Goal: Information Seeking & Learning: Learn about a topic

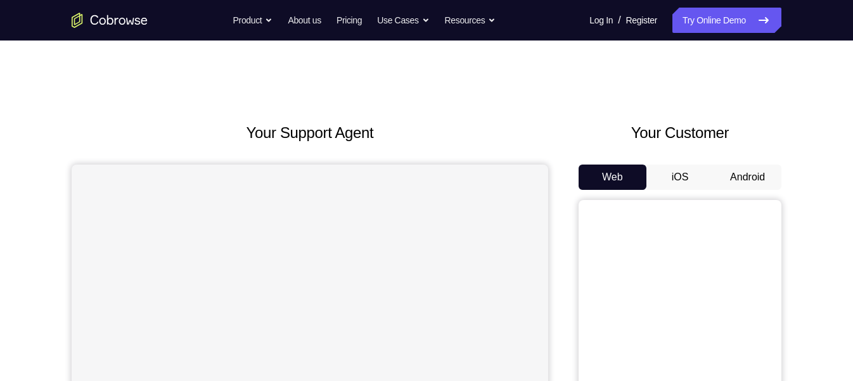
click at [724, 169] on button "Android" at bounding box center [748, 177] width 68 height 25
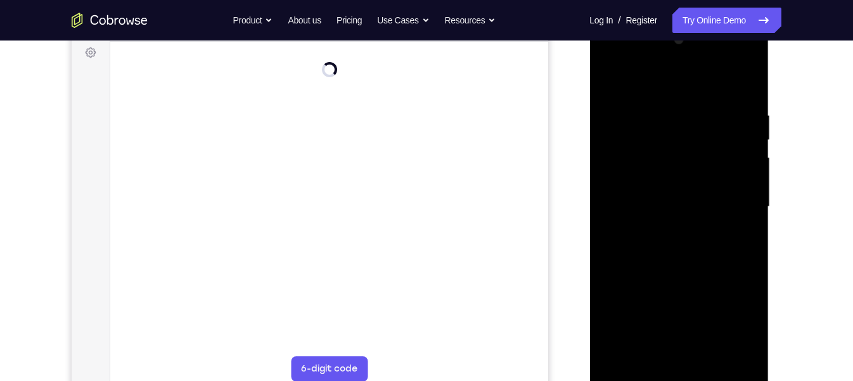
scroll to position [194, 0]
click at [678, 373] on div at bounding box center [679, 202] width 160 height 355
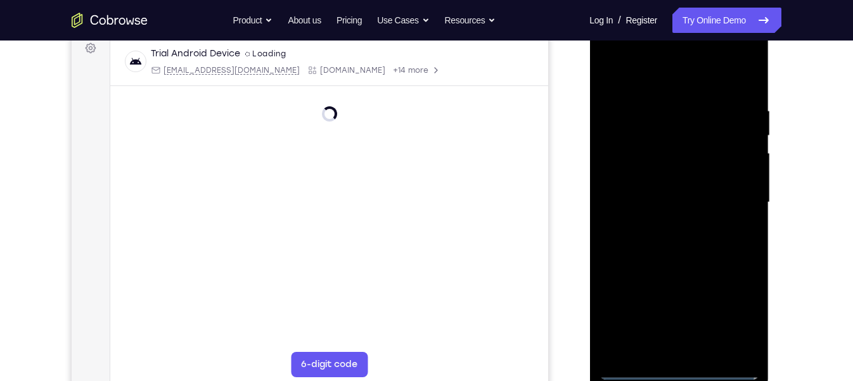
click at [676, 368] on div at bounding box center [679, 202] width 160 height 355
click at [728, 320] on div at bounding box center [679, 202] width 160 height 355
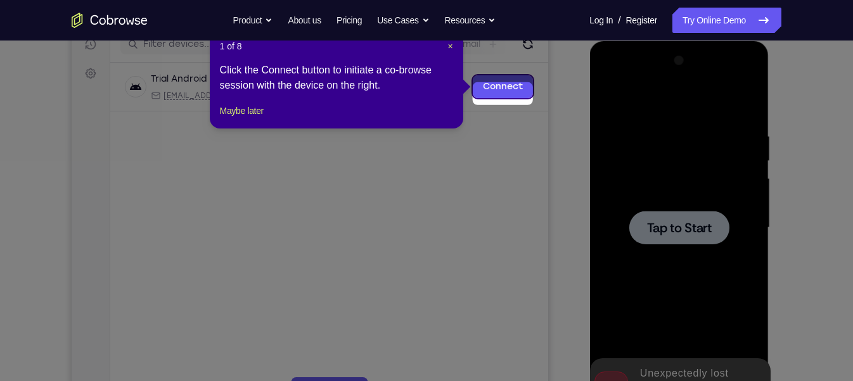
scroll to position [161, 0]
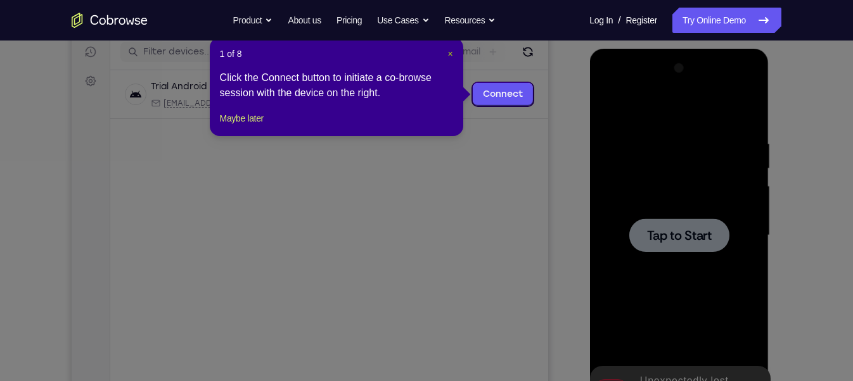
click at [449, 53] on span "×" at bounding box center [449, 54] width 5 height 10
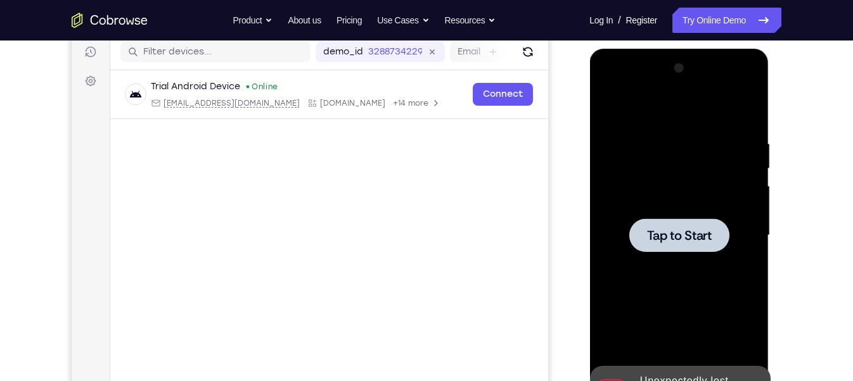
click at [681, 180] on div at bounding box center [679, 235] width 160 height 355
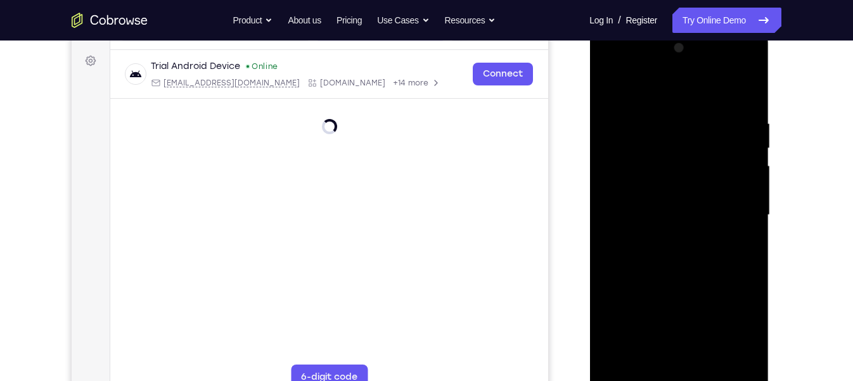
scroll to position [194, 0]
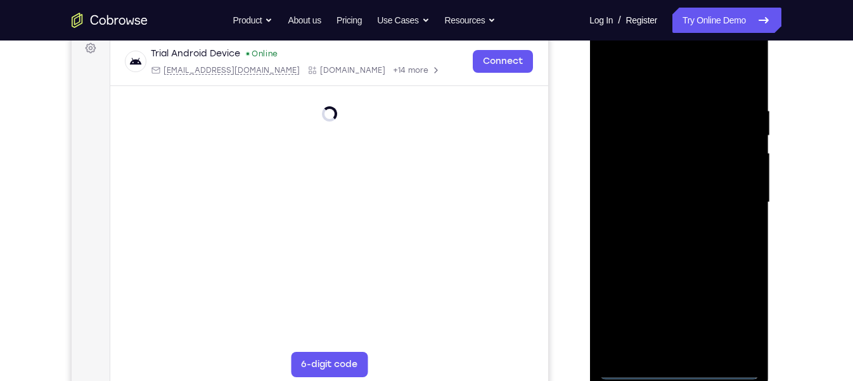
click at [679, 368] on div at bounding box center [679, 202] width 160 height 355
click at [680, 368] on div at bounding box center [679, 202] width 160 height 355
click at [682, 373] on div at bounding box center [679, 202] width 160 height 355
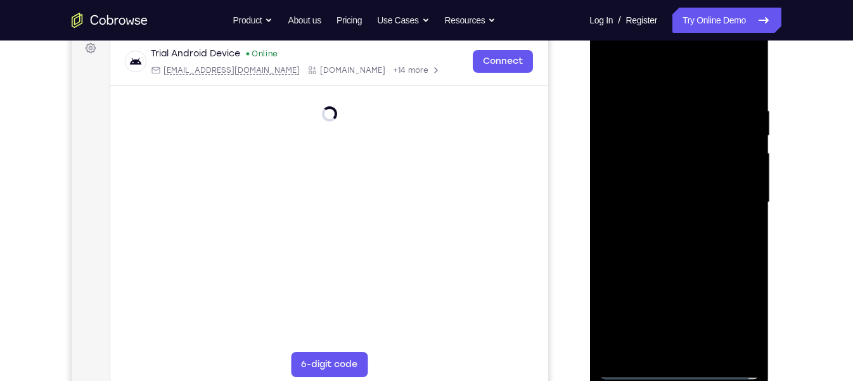
click at [682, 373] on div at bounding box center [679, 202] width 160 height 355
click at [679, 372] on div at bounding box center [679, 202] width 160 height 355
click at [680, 371] on div at bounding box center [679, 202] width 160 height 355
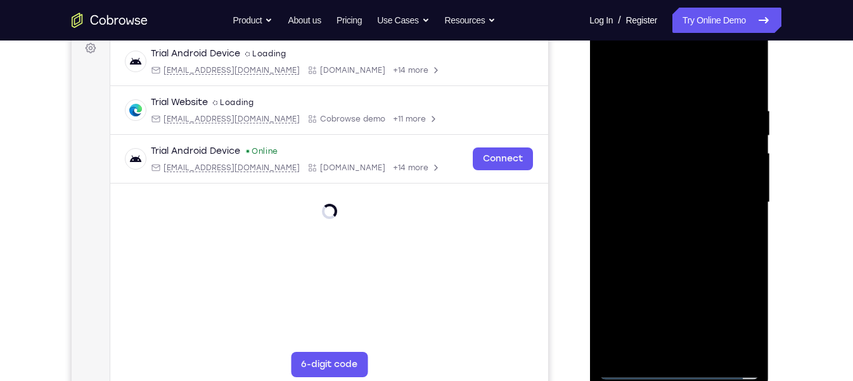
click at [738, 313] on div at bounding box center [679, 202] width 160 height 355
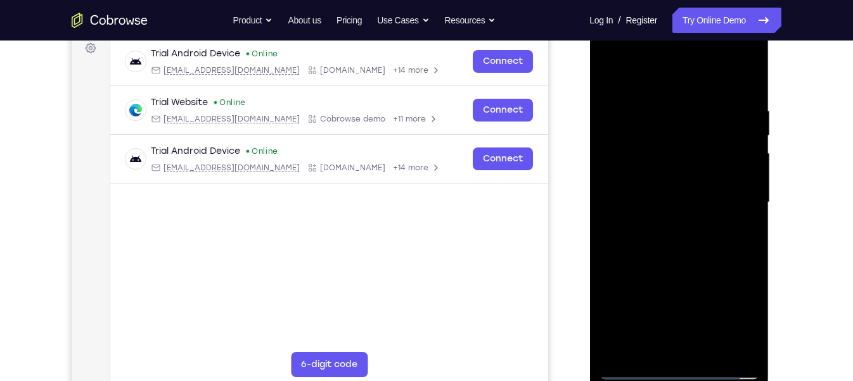
click at [736, 309] on div at bounding box center [679, 202] width 160 height 355
click at [674, 79] on div at bounding box center [679, 202] width 160 height 355
click at [731, 200] on div at bounding box center [679, 202] width 160 height 355
click at [691, 350] on div at bounding box center [679, 202] width 160 height 355
click at [691, 262] on div at bounding box center [679, 202] width 160 height 355
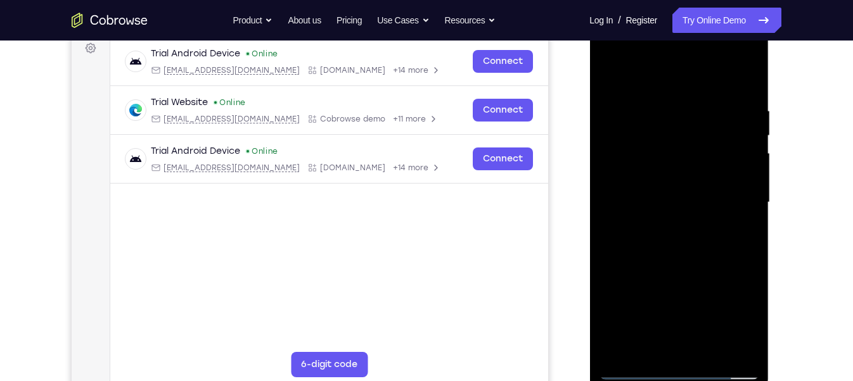
click at [661, 139] on div at bounding box center [679, 202] width 160 height 355
click at [681, 148] on div at bounding box center [679, 202] width 160 height 355
click at [639, 147] on div at bounding box center [679, 202] width 160 height 355
click at [695, 250] on div at bounding box center [679, 202] width 160 height 355
click at [746, 353] on div at bounding box center [679, 202] width 160 height 355
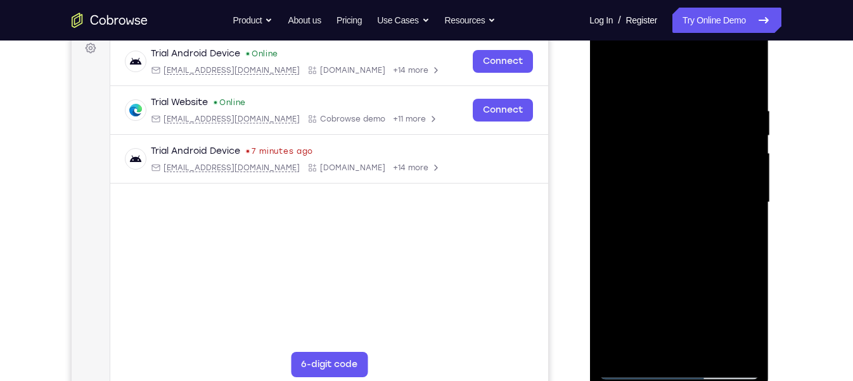
click at [708, 350] on div at bounding box center [679, 202] width 160 height 355
click at [684, 267] on div at bounding box center [679, 202] width 160 height 355
click at [702, 219] on div at bounding box center [679, 202] width 160 height 355
click at [668, 290] on div at bounding box center [679, 202] width 160 height 355
click at [736, 288] on div at bounding box center [679, 202] width 160 height 355
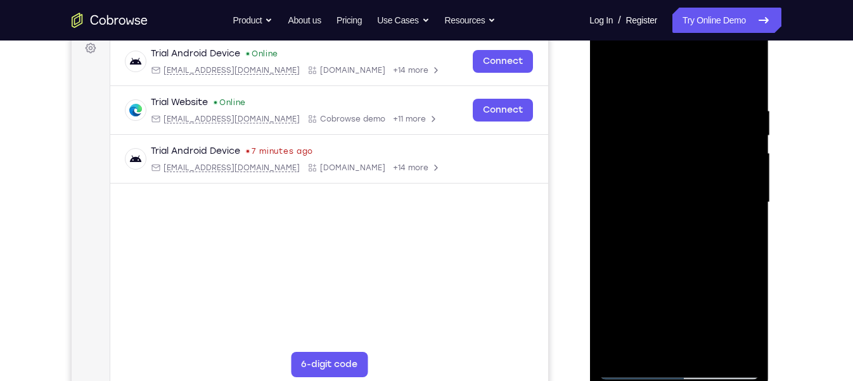
click at [747, 323] on div at bounding box center [679, 202] width 160 height 355
click at [634, 364] on div at bounding box center [679, 202] width 160 height 355
click at [634, 369] on div at bounding box center [679, 202] width 160 height 355
click at [718, 221] on div at bounding box center [679, 202] width 160 height 355
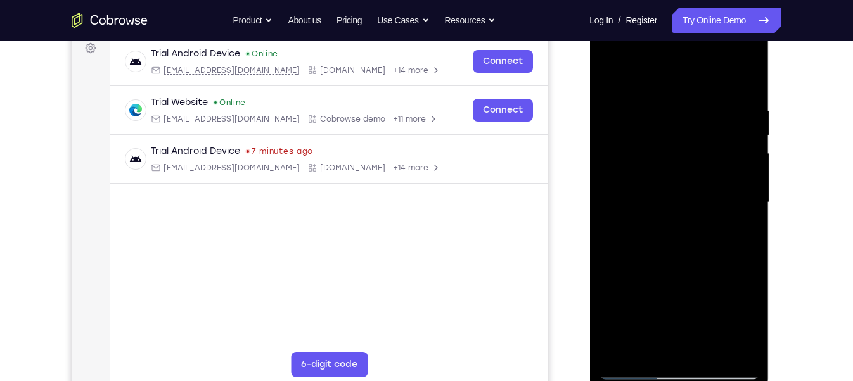
click at [653, 339] on div at bounding box center [679, 202] width 160 height 355
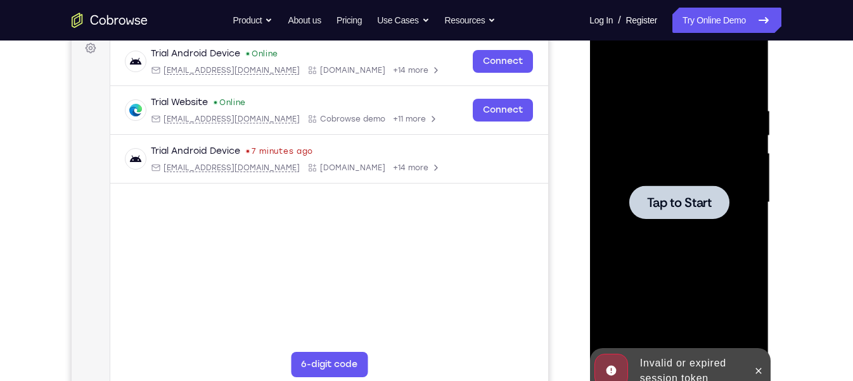
click at [706, 266] on div at bounding box center [679, 202] width 160 height 355
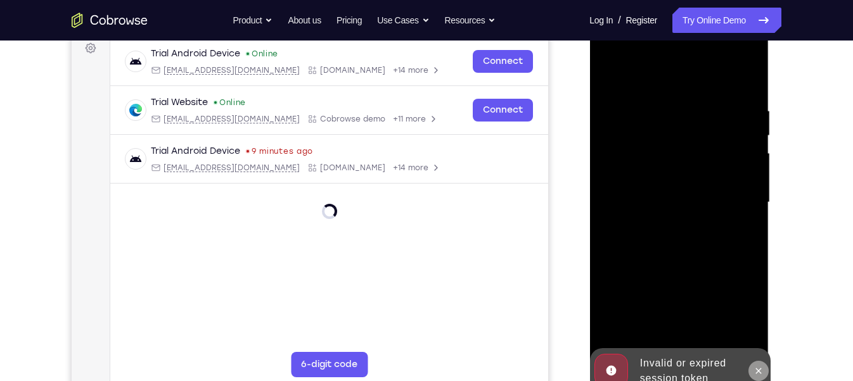
click at [753, 364] on button at bounding box center [758, 371] width 20 height 20
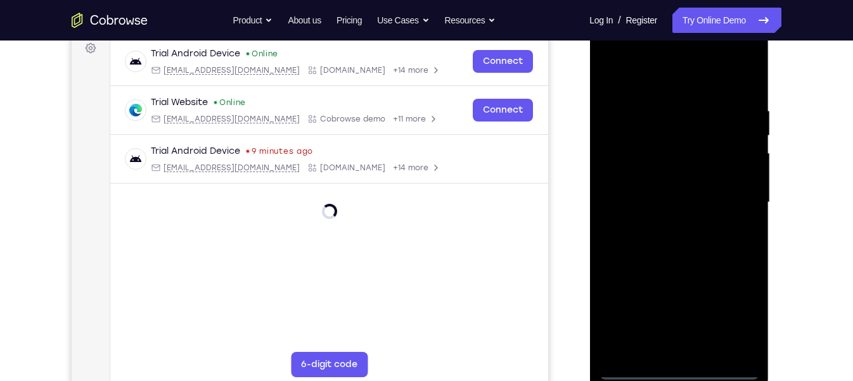
click at [677, 366] on div at bounding box center [679, 202] width 160 height 355
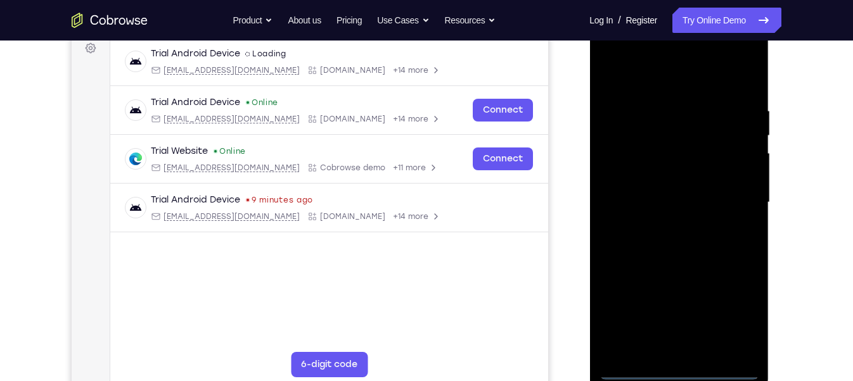
click at [735, 314] on div at bounding box center [679, 202] width 160 height 355
click at [667, 78] on div at bounding box center [679, 202] width 160 height 355
click at [734, 193] on div at bounding box center [679, 202] width 160 height 355
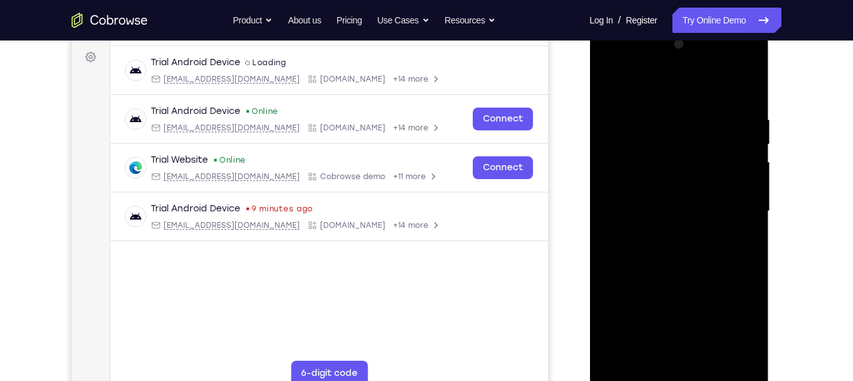
scroll to position [186, 0]
click at [664, 233] on div at bounding box center [679, 211] width 160 height 355
click at [692, 272] on div at bounding box center [679, 211] width 160 height 355
click at [677, 144] on div at bounding box center [679, 211] width 160 height 355
click at [662, 153] on div at bounding box center [679, 211] width 160 height 355
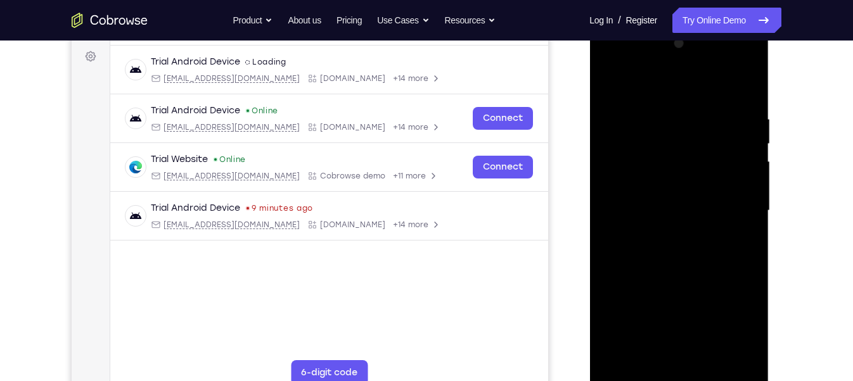
click at [632, 149] on div at bounding box center [679, 211] width 160 height 355
click at [708, 359] on div at bounding box center [679, 211] width 160 height 355
click at [678, 280] on div at bounding box center [679, 211] width 160 height 355
click at [678, 233] on div at bounding box center [679, 211] width 160 height 355
click at [634, 378] on div at bounding box center [679, 211] width 160 height 355
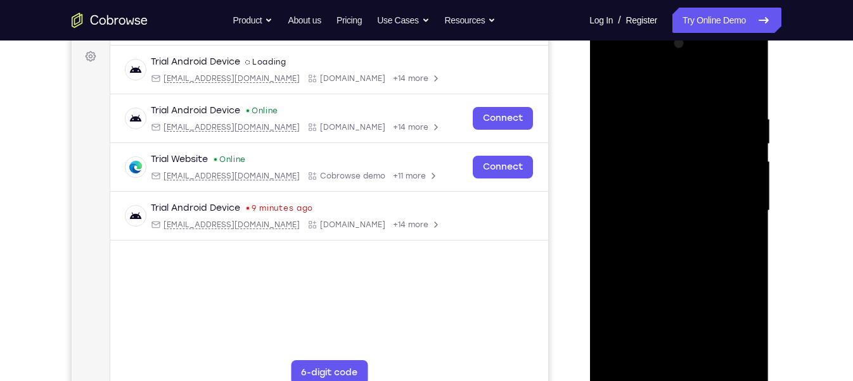
click at [634, 378] on div at bounding box center [679, 211] width 160 height 355
click at [751, 141] on div at bounding box center [679, 211] width 160 height 355
click at [615, 81] on div at bounding box center [679, 211] width 160 height 355
click at [687, 259] on div at bounding box center [679, 211] width 160 height 355
drag, startPoint x: 740, startPoint y: 114, endPoint x: 528, endPoint y: 124, distance: 211.2
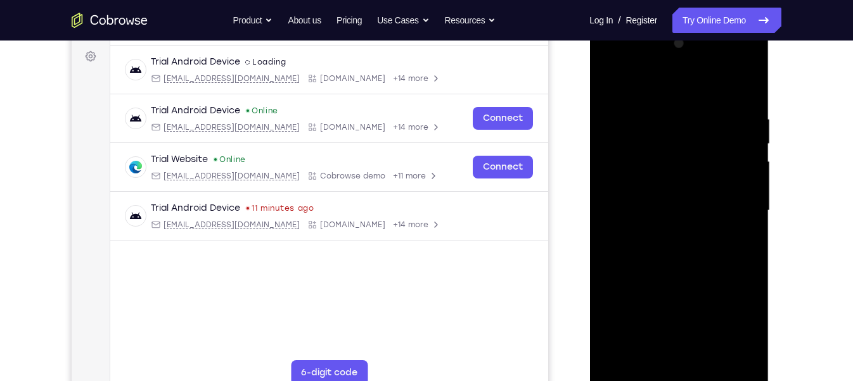
click at [589, 124] on html "Online web based iOS Simulators and Android Emulators. Run iPhone, iPad, Mobile…" at bounding box center [679, 214] width 181 height 380
click at [717, 355] on div at bounding box center [679, 211] width 160 height 355
click at [693, 199] on div at bounding box center [679, 211] width 160 height 355
drag, startPoint x: 651, startPoint y: 118, endPoint x: 642, endPoint y: 418, distance: 299.9
click at [642, 381] on html "Online web based iOS Simulators and Android Emulators. Run iPhone, iPad, Mobile…" at bounding box center [679, 214] width 181 height 380
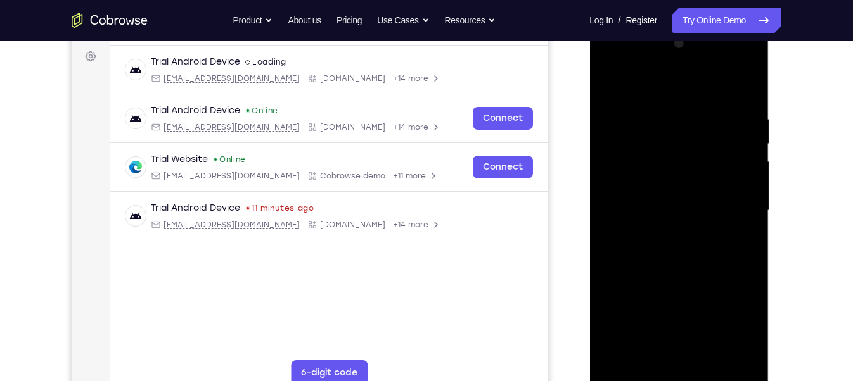
drag, startPoint x: 646, startPoint y: 117, endPoint x: 622, endPoint y: 418, distance: 301.4
click at [622, 381] on html "Online web based iOS Simulators and Android Emulators. Run iPhone, iPad, Mobile…" at bounding box center [679, 214] width 181 height 380
drag, startPoint x: 634, startPoint y: 116, endPoint x: 608, endPoint y: 380, distance: 265.5
click at [608, 380] on div at bounding box center [679, 211] width 160 height 355
drag, startPoint x: 653, startPoint y: 124, endPoint x: 620, endPoint y: 418, distance: 295.2
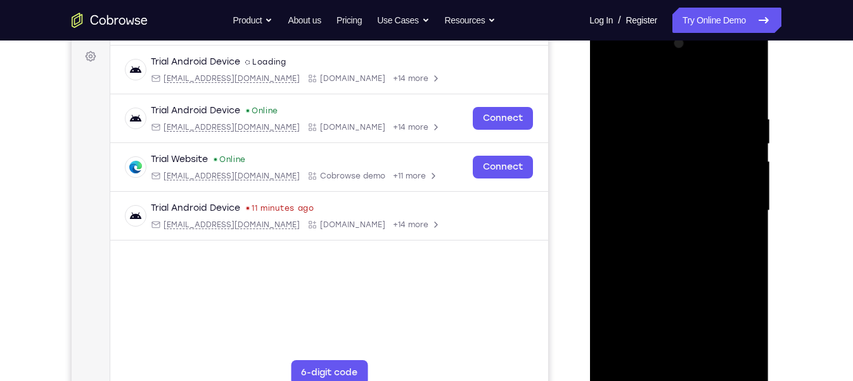
click at [620, 381] on html "Online web based iOS Simulators and Android Emulators. Run iPhone, iPad, Mobile…" at bounding box center [679, 214] width 181 height 380
drag, startPoint x: 637, startPoint y: 106, endPoint x: 605, endPoint y: 418, distance: 313.4
click at [605, 381] on html "Online web based iOS Simulators and Android Emulators. Run iPhone, iPad, Mobile…" at bounding box center [679, 214] width 181 height 380
drag, startPoint x: 633, startPoint y: 115, endPoint x: 615, endPoint y: 418, distance: 302.8
click at [615, 381] on html "Online web based iOS Simulators and Android Emulators. Run iPhone, iPad, Mobile…" at bounding box center [679, 214] width 181 height 380
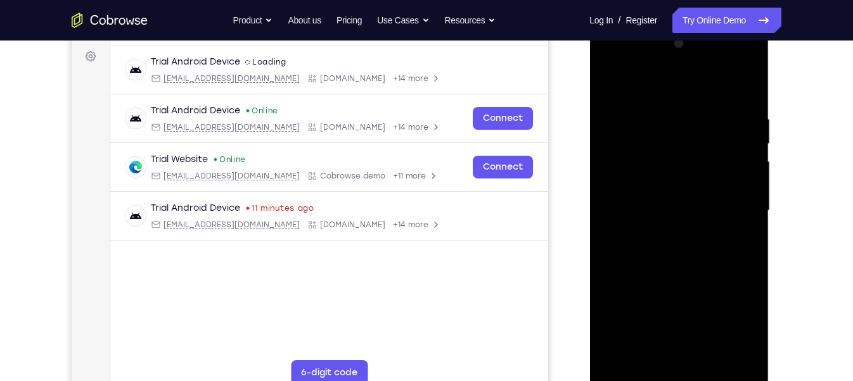
drag, startPoint x: 691, startPoint y: 119, endPoint x: 618, endPoint y: 418, distance: 307.1
click at [618, 381] on html "Online web based iOS Simulators and Android Emulators. Run iPhone, iPad, Mobile…" at bounding box center [679, 214] width 181 height 380
click at [652, 90] on div at bounding box center [679, 211] width 160 height 355
click at [653, 108] on div at bounding box center [679, 211] width 160 height 355
click at [609, 79] on div at bounding box center [679, 211] width 160 height 355
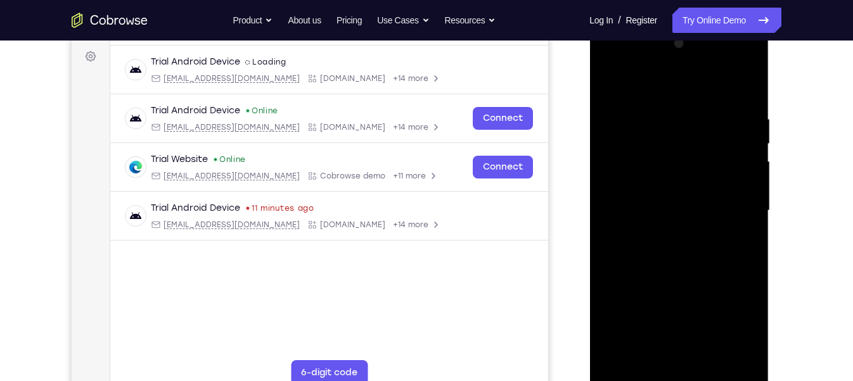
click at [609, 79] on div at bounding box center [679, 211] width 160 height 355
click at [683, 315] on div at bounding box center [679, 211] width 160 height 355
click at [715, 317] on div at bounding box center [679, 211] width 160 height 355
click at [658, 132] on div at bounding box center [679, 211] width 160 height 355
click at [689, 244] on div at bounding box center [679, 211] width 160 height 355
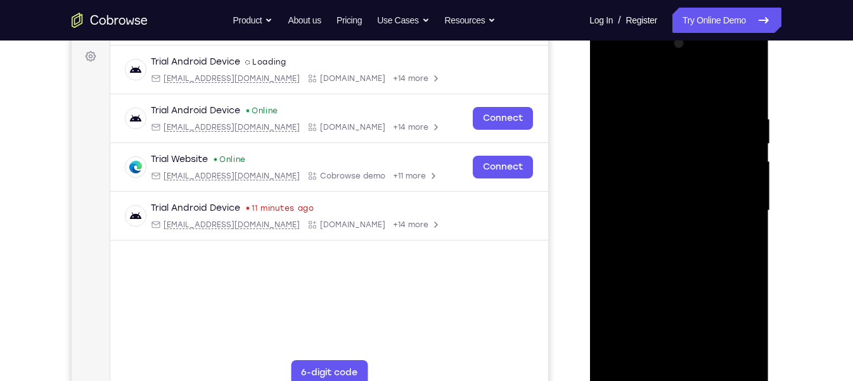
click at [670, 112] on div at bounding box center [679, 211] width 160 height 355
click at [714, 221] on div at bounding box center [679, 211] width 160 height 355
click at [679, 143] on div at bounding box center [679, 211] width 160 height 355
click at [677, 222] on div at bounding box center [679, 211] width 160 height 355
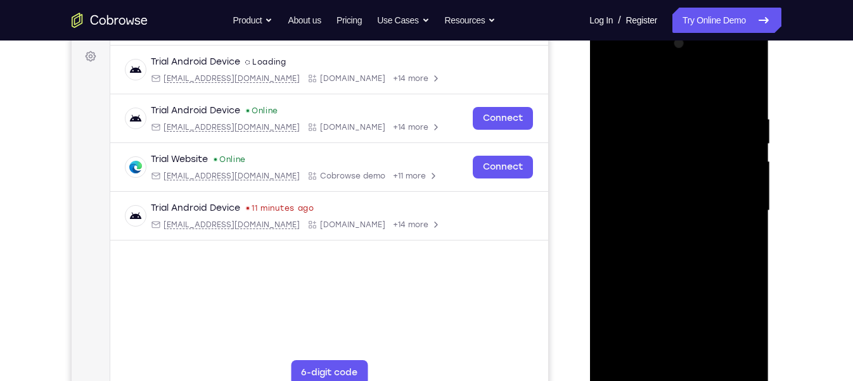
click at [646, 330] on div at bounding box center [679, 211] width 160 height 355
click at [672, 323] on div at bounding box center [679, 211] width 160 height 355
click at [670, 328] on div at bounding box center [679, 211] width 160 height 355
click at [655, 132] on div at bounding box center [679, 211] width 160 height 355
click at [734, 240] on div at bounding box center [679, 211] width 160 height 355
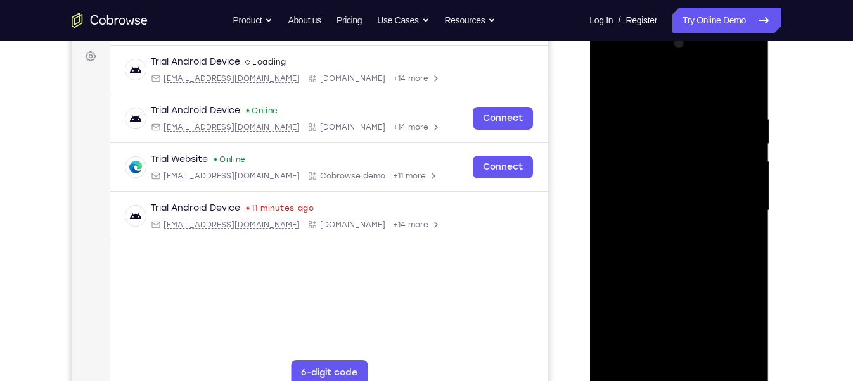
click at [650, 173] on div at bounding box center [679, 211] width 160 height 355
click at [682, 288] on div at bounding box center [679, 211] width 160 height 355
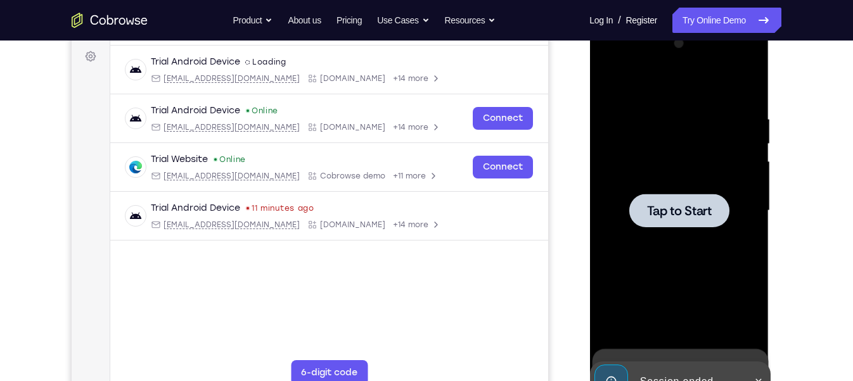
click at [652, 243] on div at bounding box center [679, 211] width 160 height 355
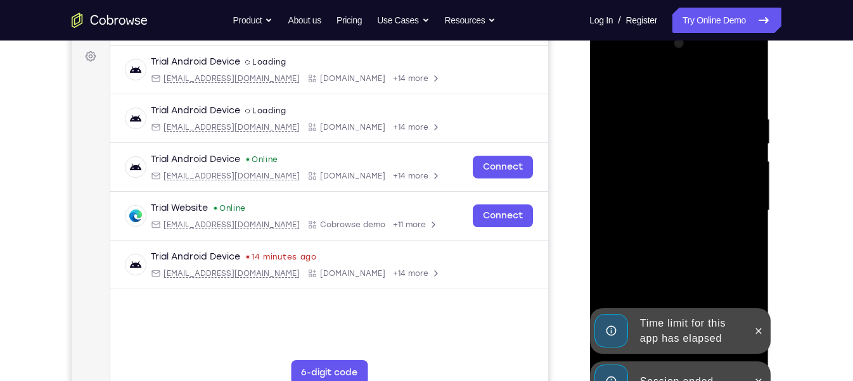
click at [759, 371] on div at bounding box center [758, 382] width 20 height 41
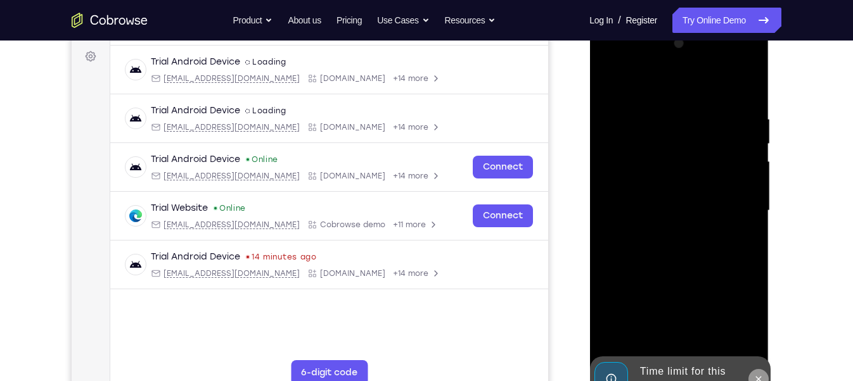
click at [759, 369] on button at bounding box center [758, 379] width 20 height 20
click at [677, 379] on div at bounding box center [679, 211] width 160 height 355
click at [737, 327] on div at bounding box center [679, 211] width 160 height 355
click at [669, 86] on div at bounding box center [679, 211] width 160 height 355
click at [733, 203] on div at bounding box center [679, 211] width 160 height 355
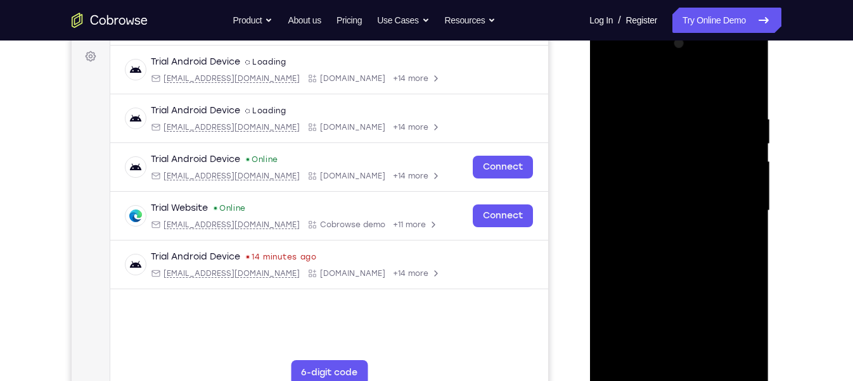
click at [661, 230] on div at bounding box center [679, 211] width 160 height 355
click at [686, 272] on div at bounding box center [679, 211] width 160 height 355
click at [658, 141] on div at bounding box center [679, 211] width 160 height 355
